Goal: Find specific page/section: Find specific page/section

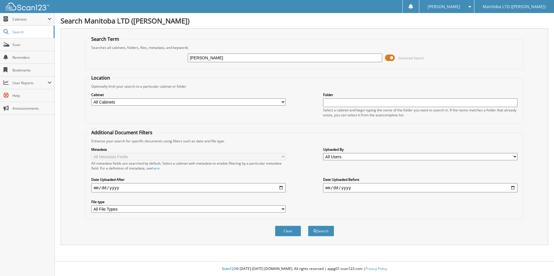
type input "[PERSON_NAME]"
click at [281, 104] on select "All Cabinets 2016 DEALS 2017 ACCOUNTS PAYABLE 2018 ACCOUNTS PAYABLE 2019 ACCOUN…" at bounding box center [188, 101] width 194 height 7
select select "45043"
click at [91, 98] on select "All Cabinets 2016 DEALS 2017 ACCOUNTS PAYABLE 2018 ACCOUNTS PAYABLE 2019 ACCOUN…" at bounding box center [188, 101] width 194 height 7
click at [323, 231] on button "Search" at bounding box center [321, 231] width 26 height 11
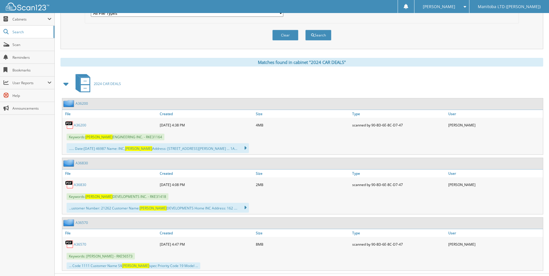
scroll to position [209, 0]
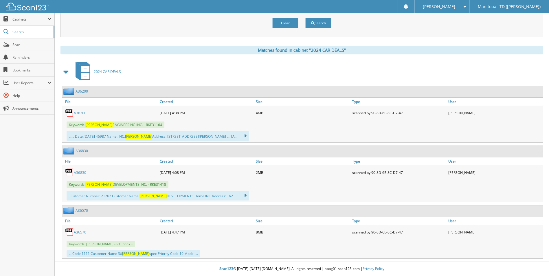
click at [81, 172] on link "A36830" at bounding box center [80, 172] width 12 height 5
